Goal: Information Seeking & Learning: Get advice/opinions

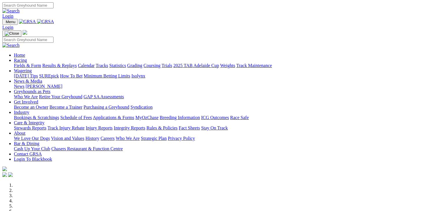
click at [59, 73] on link "SUREpick" at bounding box center [49, 75] width 20 height 5
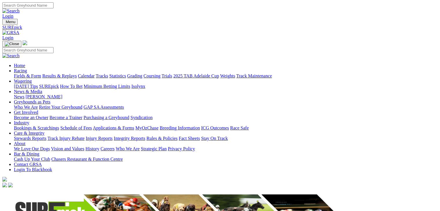
click at [59, 84] on link "SUREpick" at bounding box center [49, 86] width 20 height 5
click at [38, 84] on link "[DATE] Tips" at bounding box center [26, 86] width 24 height 5
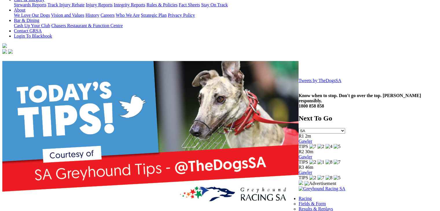
scroll to position [145, 0]
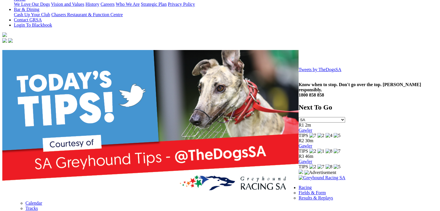
click at [299, 72] on link "Tweets by TheDogsSA" at bounding box center [320, 69] width 43 height 5
